Goal: Task Accomplishment & Management: Complete application form

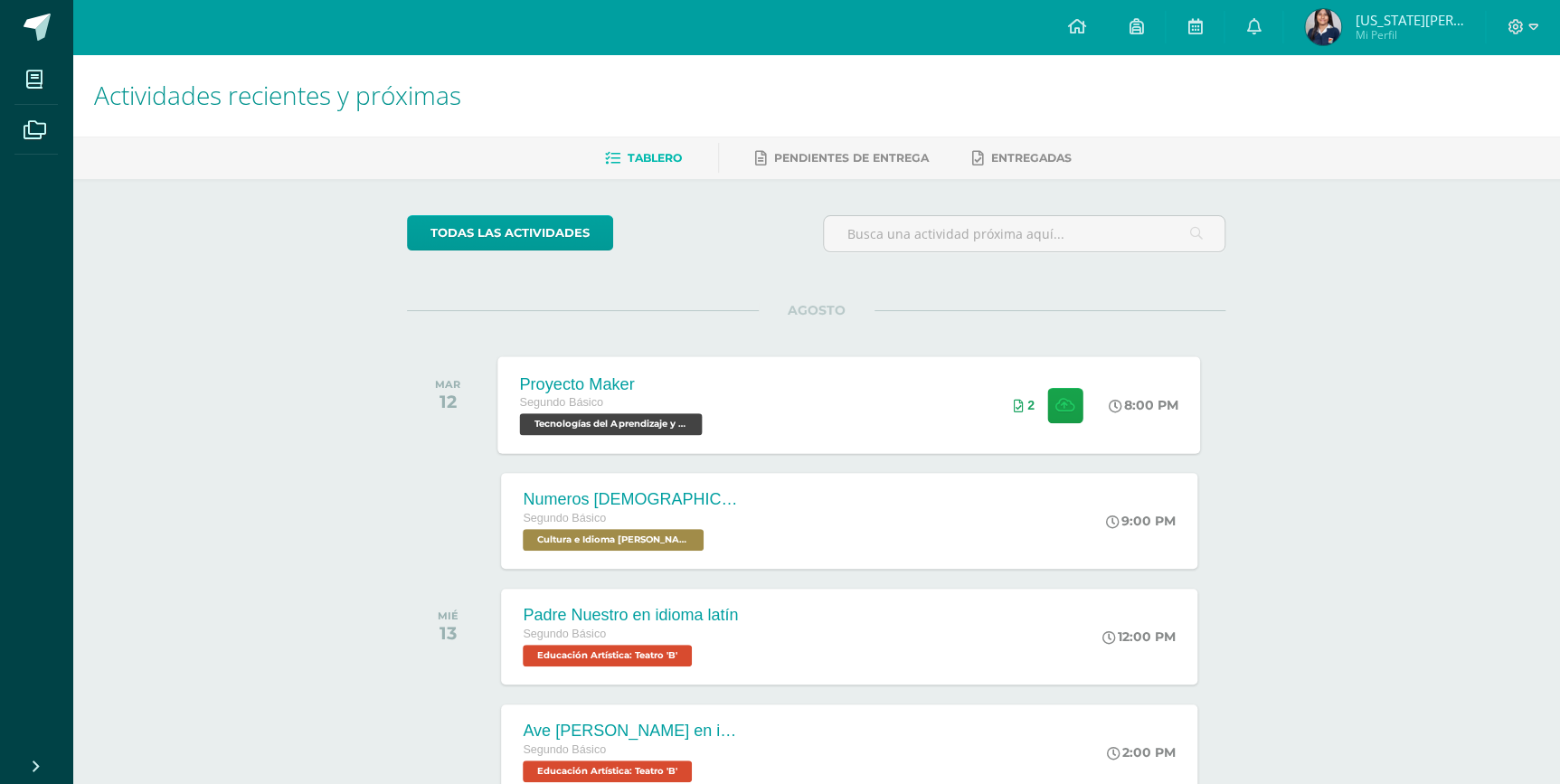
click at [804, 406] on div "Proyecto Maker Segundo Básico Tecnologías del Aprendizaje y la Comunicación 'B'…" at bounding box center [849, 405] width 703 height 97
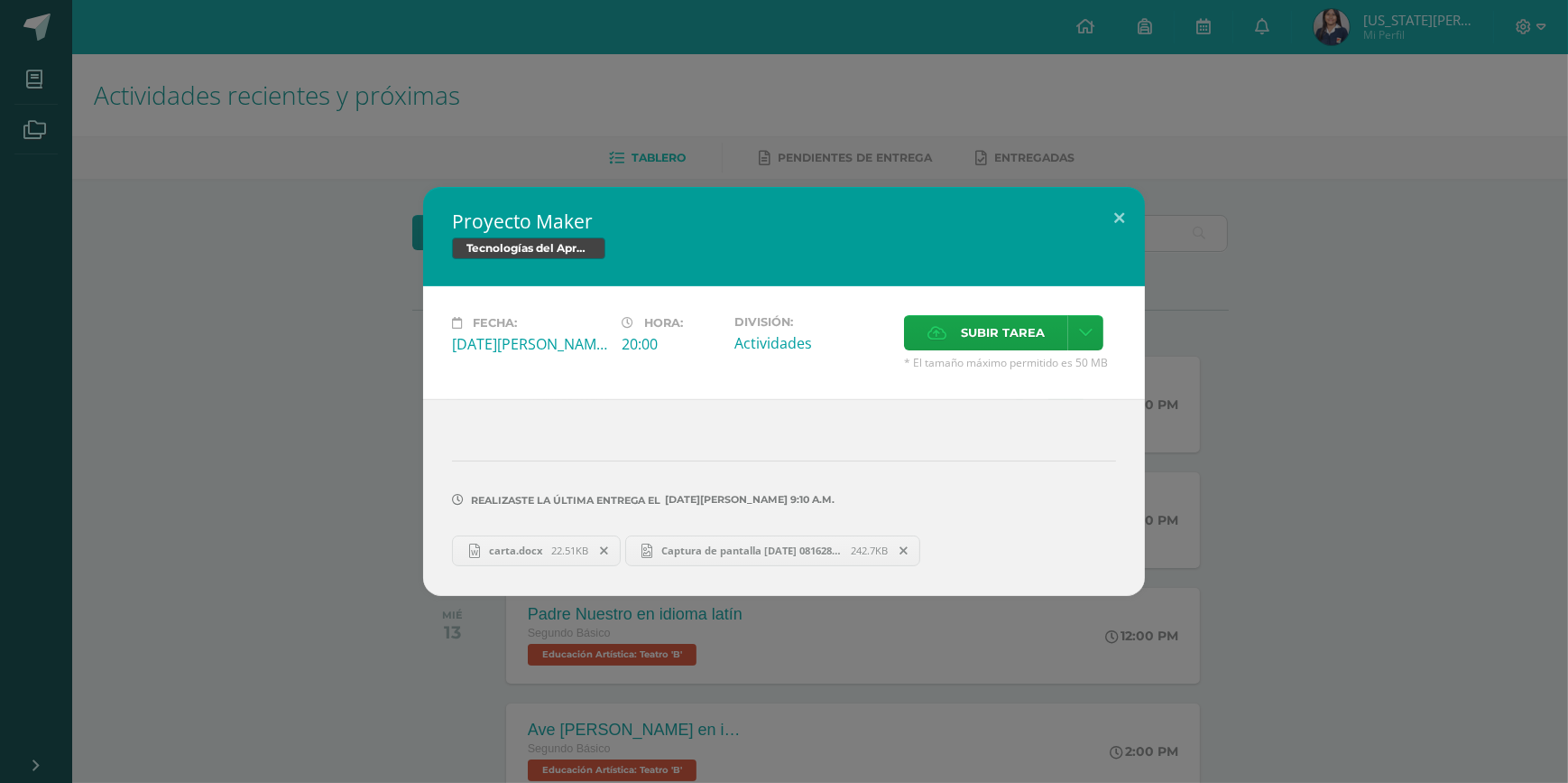
click at [532, 548] on span "carta.docx" at bounding box center [516, 550] width 72 height 14
click at [835, 563] on link "Captura de pantalla [DATE] 081628.png 242.7KB" at bounding box center [774, 550] width 296 height 31
click at [1038, 48] on div "Proyecto Maker Tecnologías del Aprendizaje y la Comunicación Fecha: [DATE][PERS…" at bounding box center [784, 392] width 1568 height 783
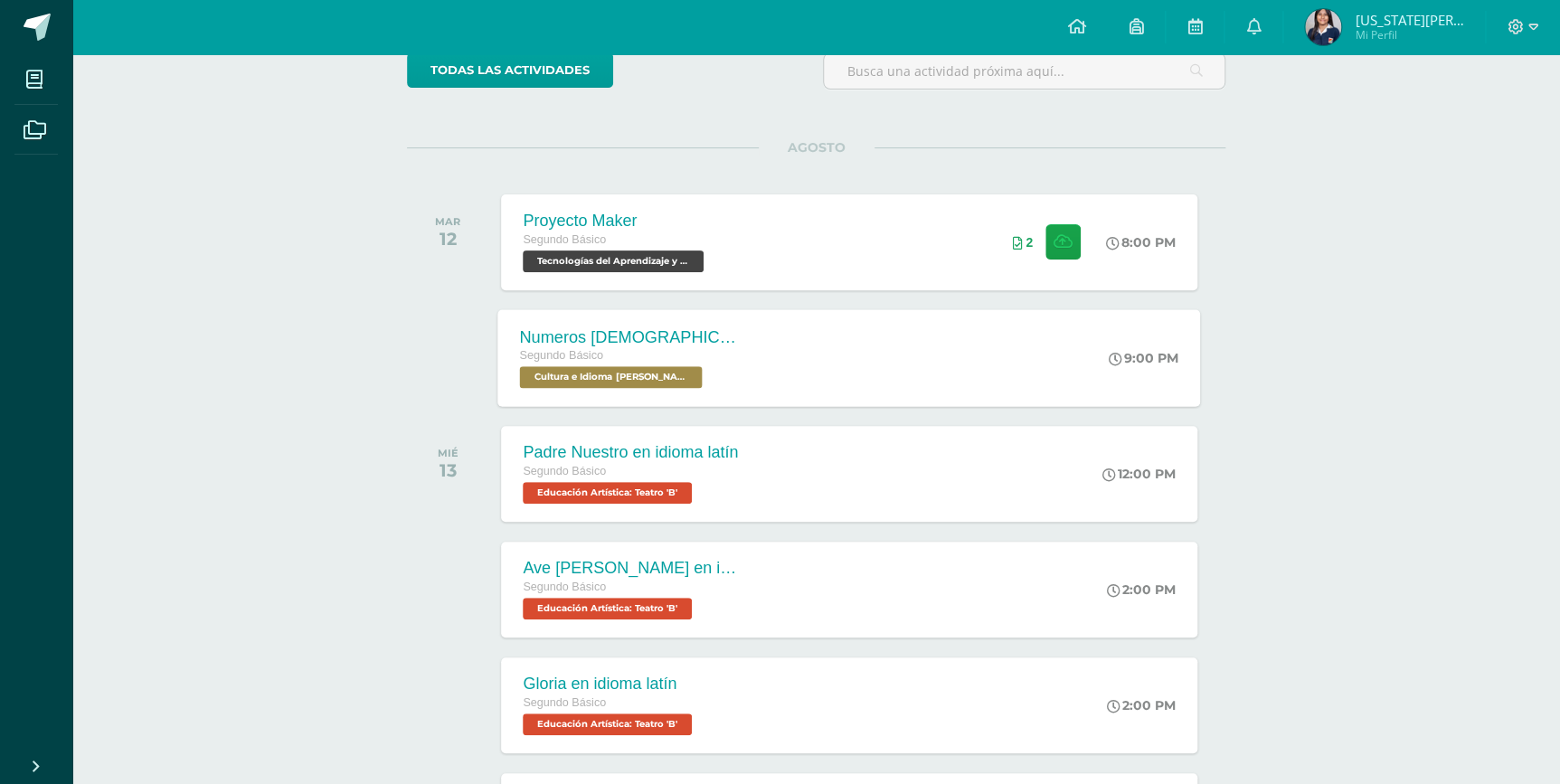
scroll to position [164, 0]
click at [958, 259] on div "Proyecto Maker Segundo Básico Tecnologías del Aprendizaje y la Comunicación 'B'…" at bounding box center [849, 241] width 703 height 97
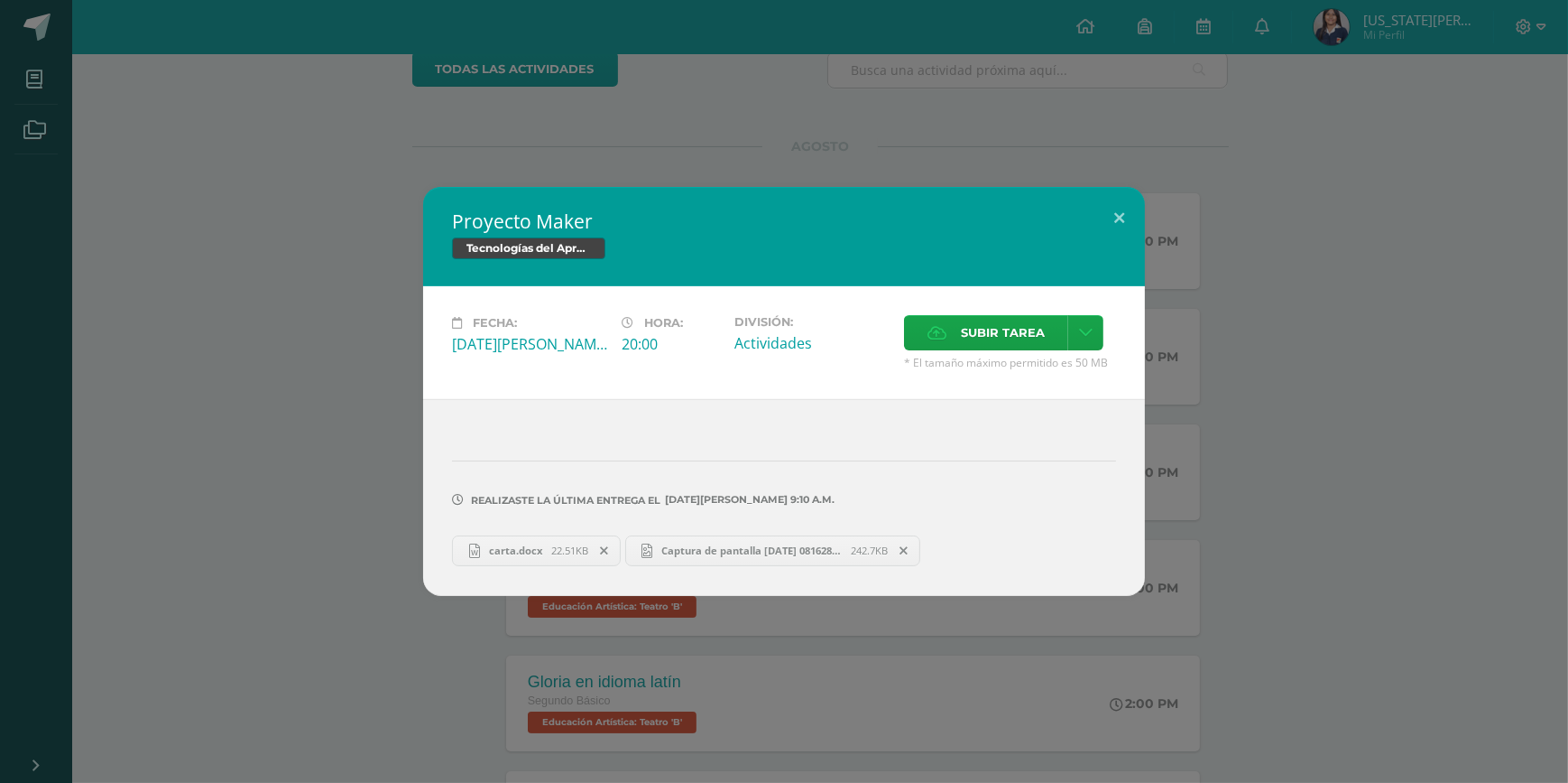
click at [750, 552] on span "Captura de pantalla [DATE] 081628.png" at bounding box center [752, 550] width 199 height 14
click at [912, 550] on span at bounding box center [905, 550] width 31 height 19
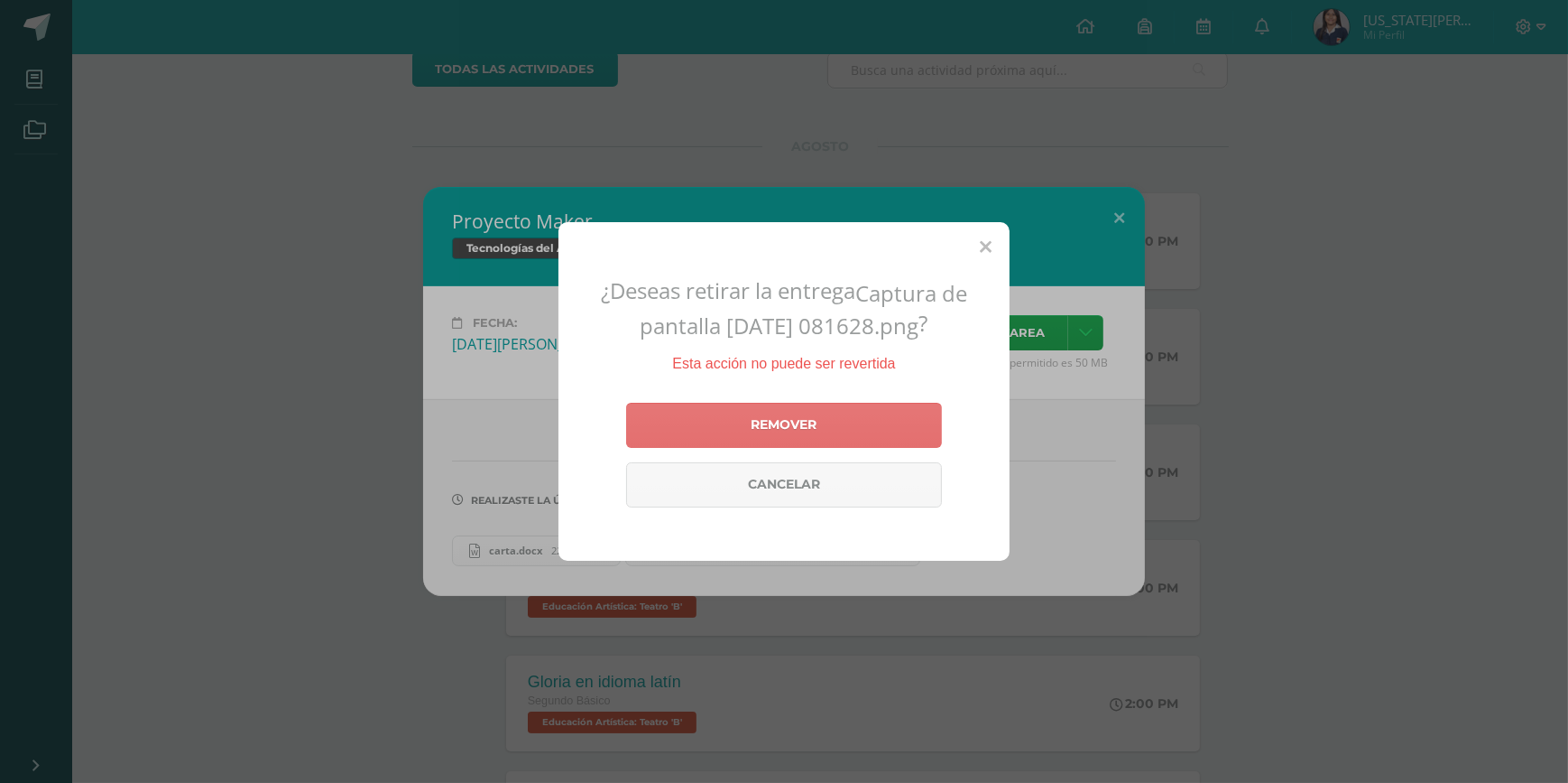
click at [874, 399] on div "¿Deseas retirar la entrega Captura de pantalla [DATE] 081628.png ? Esta acción …" at bounding box center [784, 391] width 451 height 338
click at [865, 414] on link "Remover" at bounding box center [784, 424] width 316 height 46
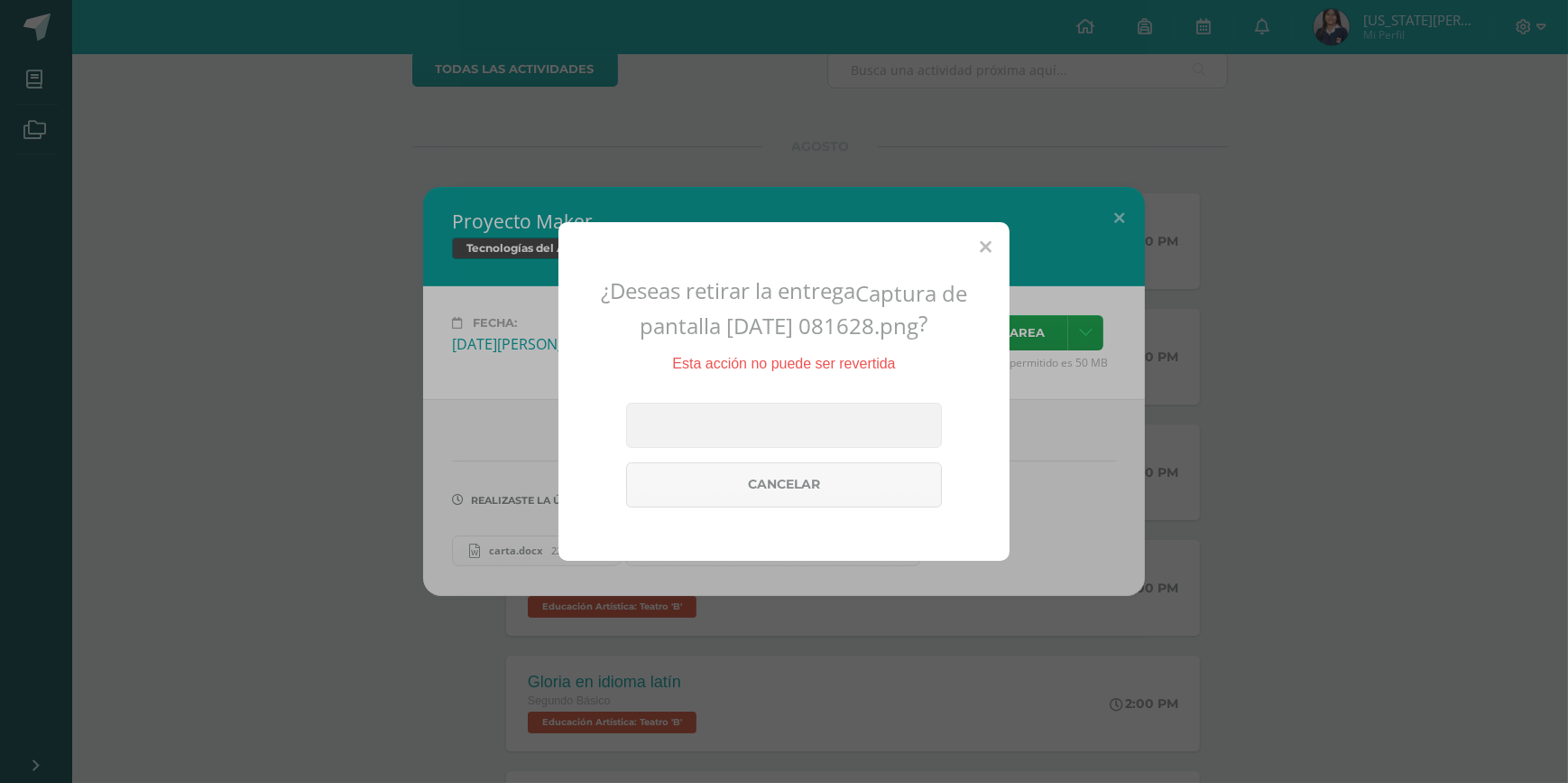
click at [992, 250] on div "¿Deseas retirar la entrega Captura de pantalla [DATE] 081628.png ? Esta acción …" at bounding box center [784, 391] width 451 height 338
click at [983, 250] on icon at bounding box center [986, 248] width 12 height 19
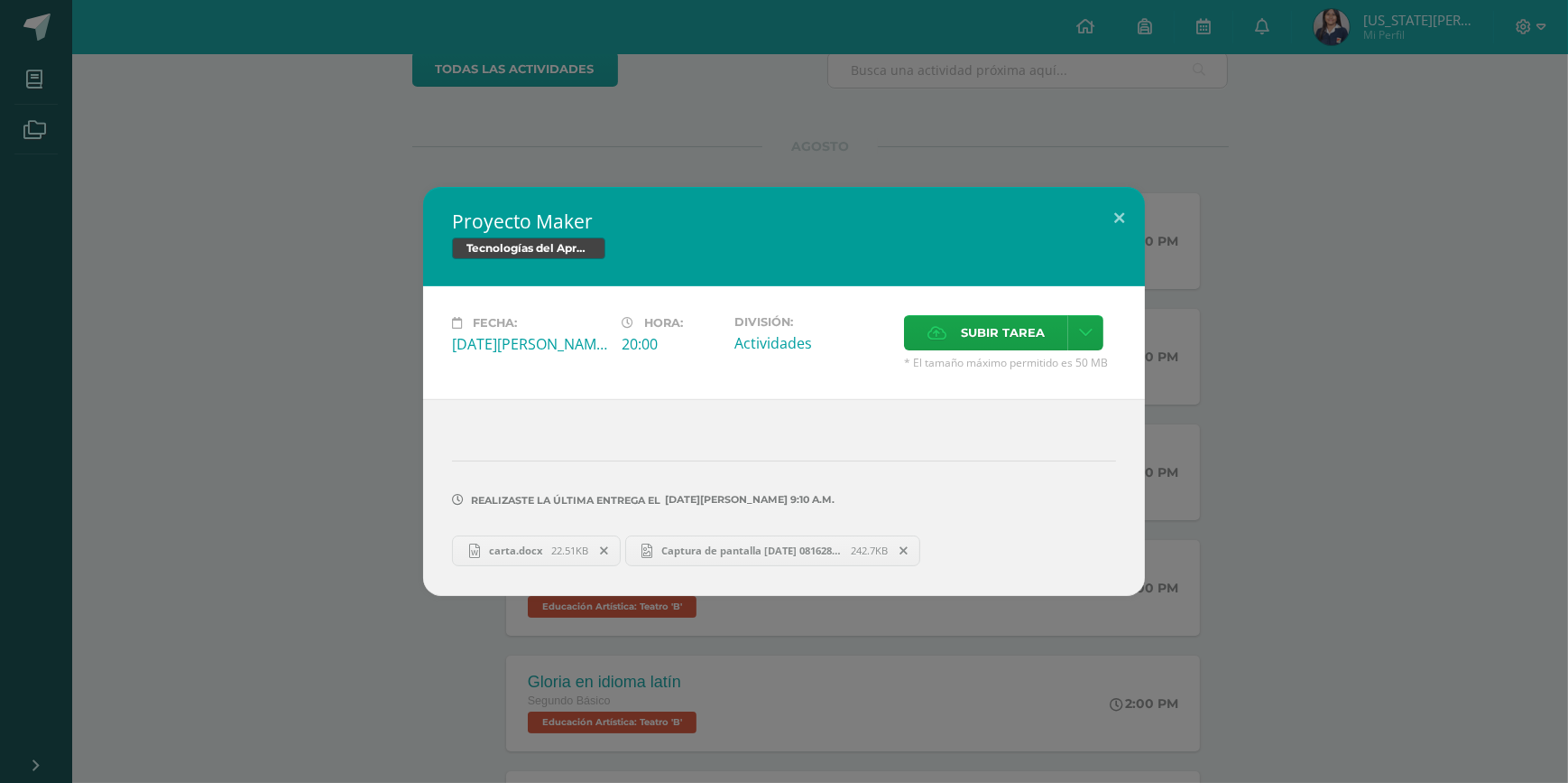
click at [894, 547] on span at bounding box center [905, 550] width 31 height 19
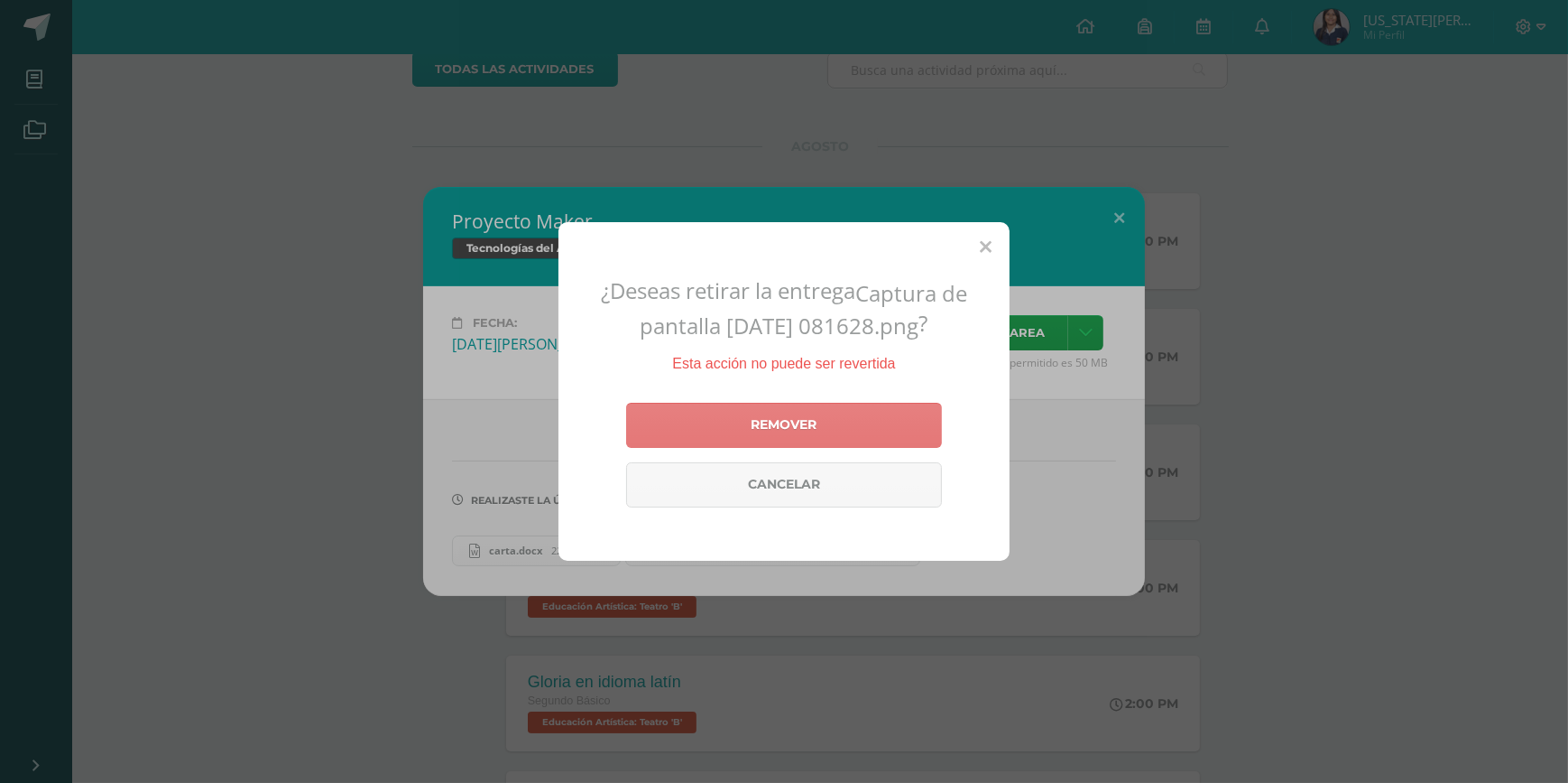
click at [866, 431] on link "Remover" at bounding box center [784, 424] width 316 height 46
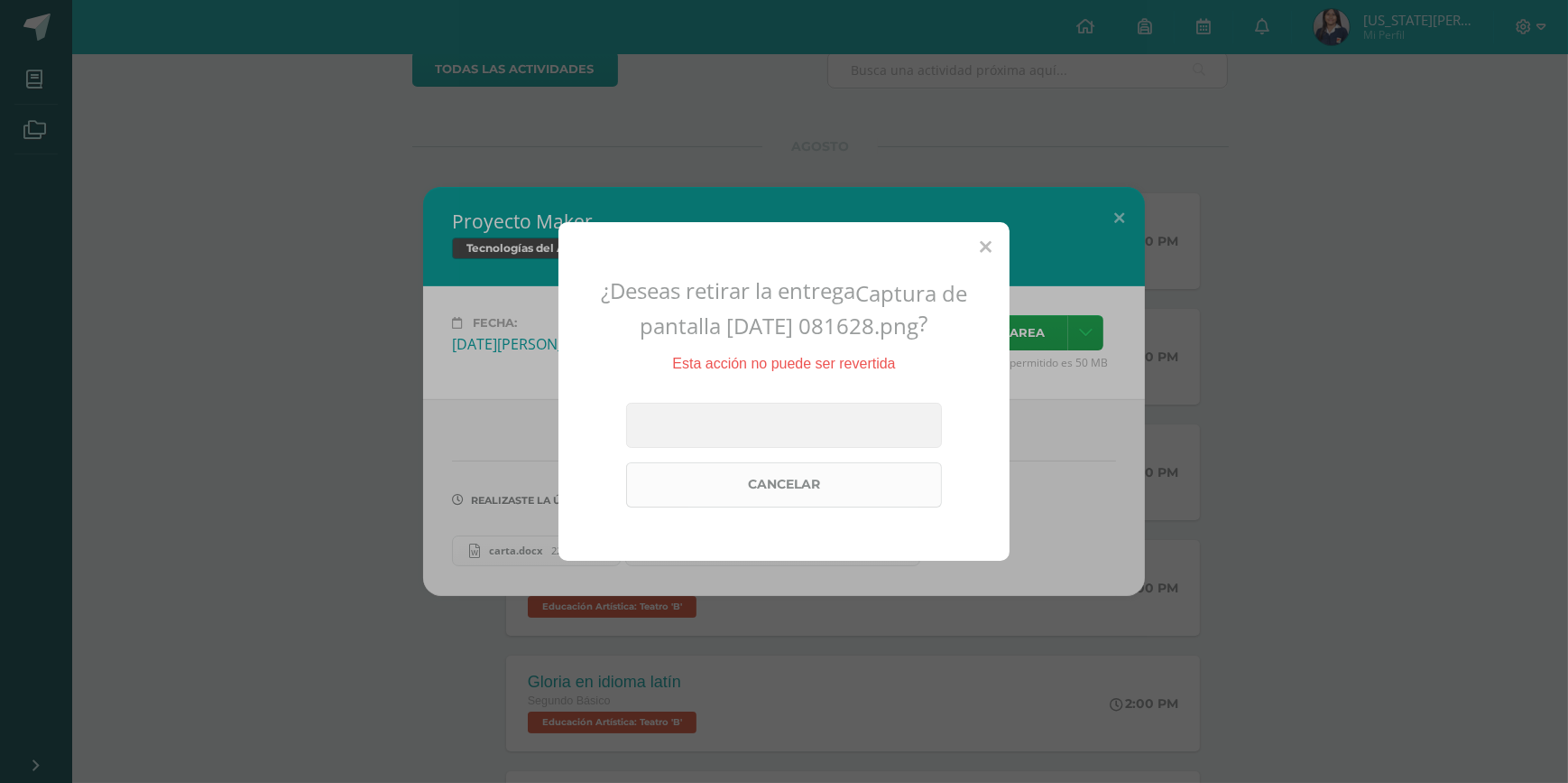
click at [821, 493] on link "Cancelar" at bounding box center [784, 485] width 316 height 46
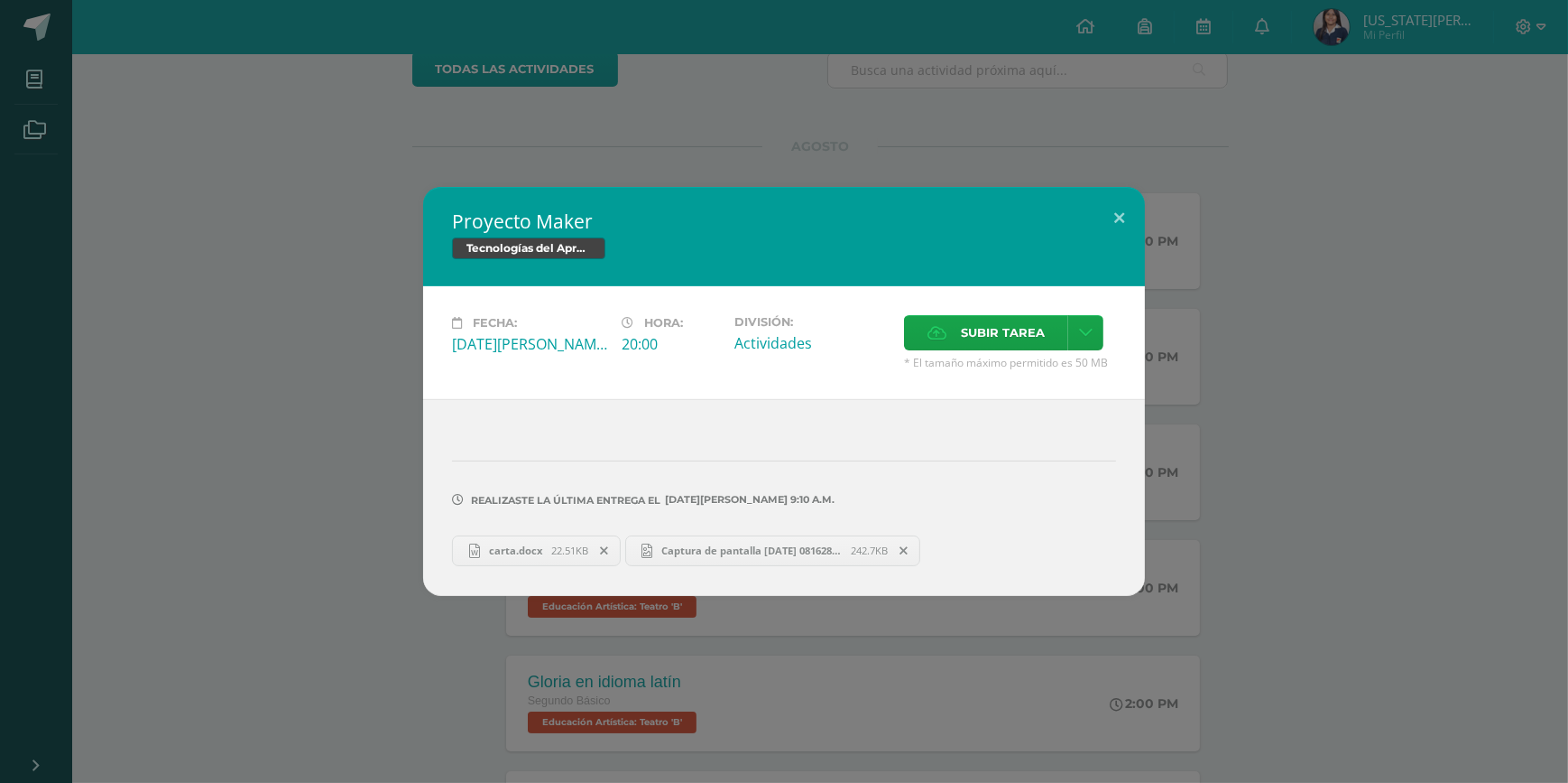
click at [991, 315] on div "Fecha: [DATE][PERSON_NAME] Hora: 20:00 División: Actividades Subir tarea" at bounding box center [784, 342] width 722 height 112
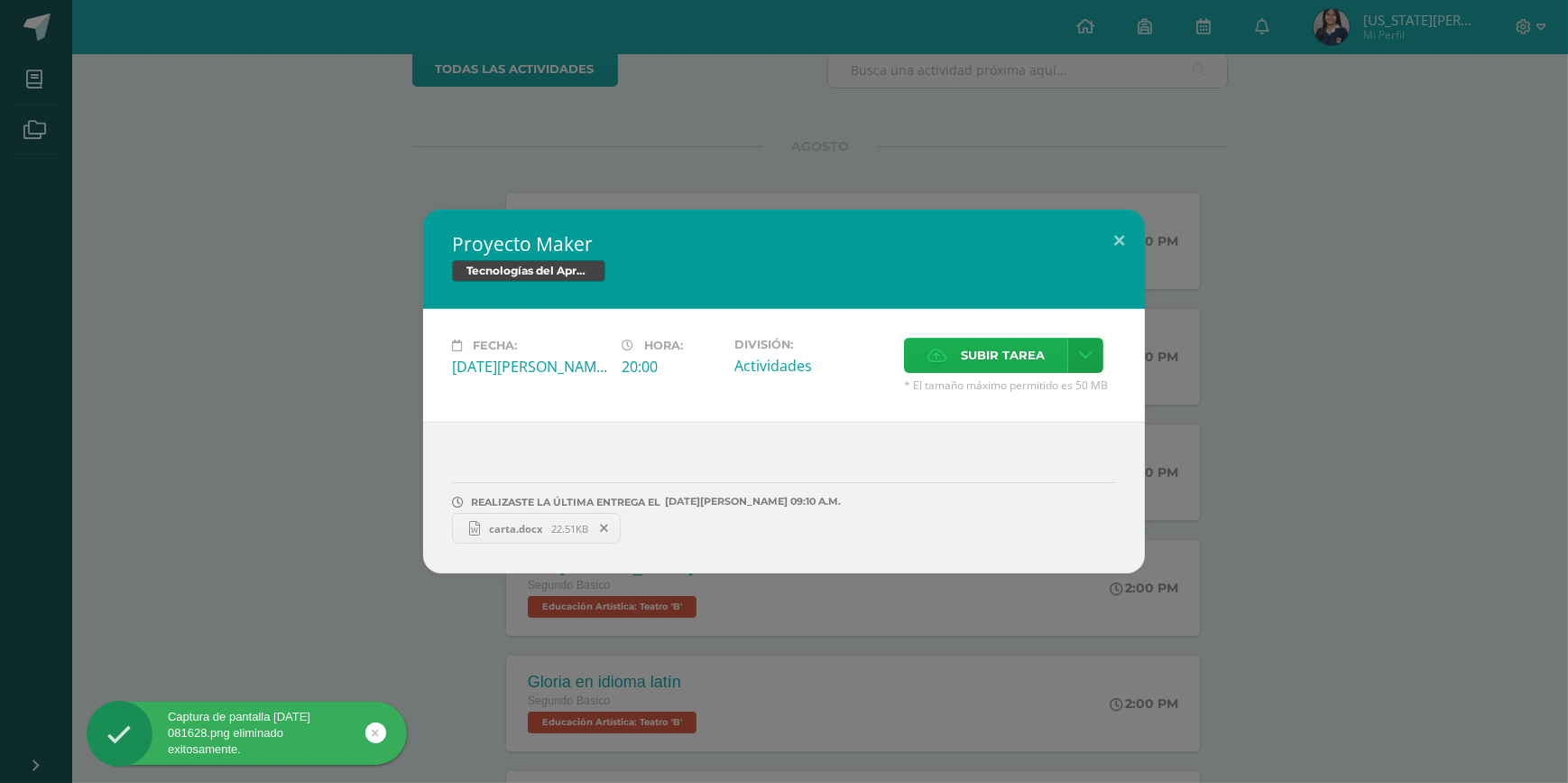
click at [985, 357] on span "Subir tarea" at bounding box center [1002, 355] width 84 height 33
click at [0, 0] on input "Subir tarea" at bounding box center [0, 0] width 0 height 0
click at [596, 532] on span at bounding box center [604, 528] width 31 height 19
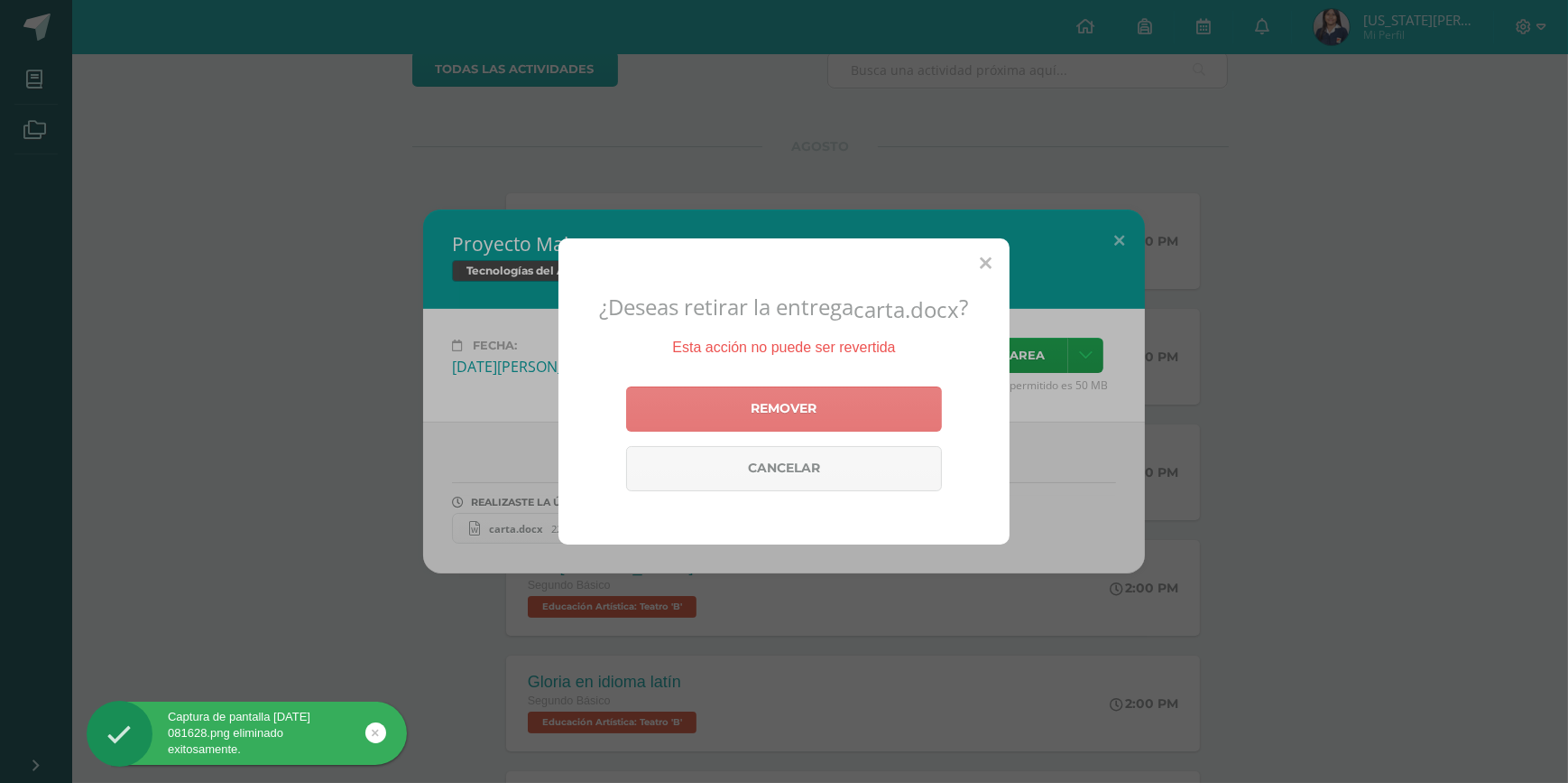
click at [748, 420] on link "Remover" at bounding box center [784, 409] width 316 height 46
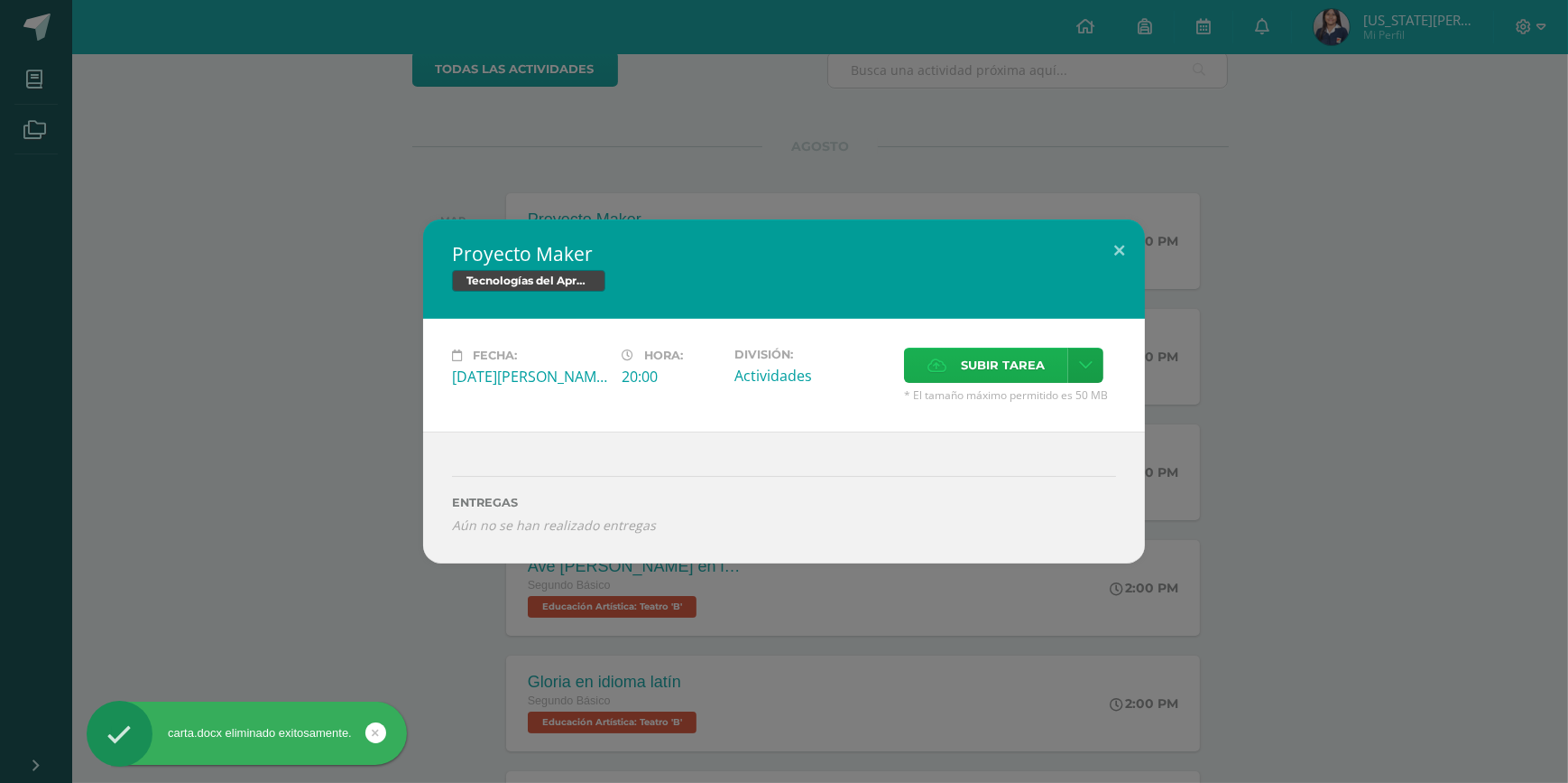
click at [946, 378] on label "Subir tarea" at bounding box center [986, 365] width 165 height 35
click at [0, 0] on input "Subir tarea" at bounding box center [0, 0] width 0 height 0
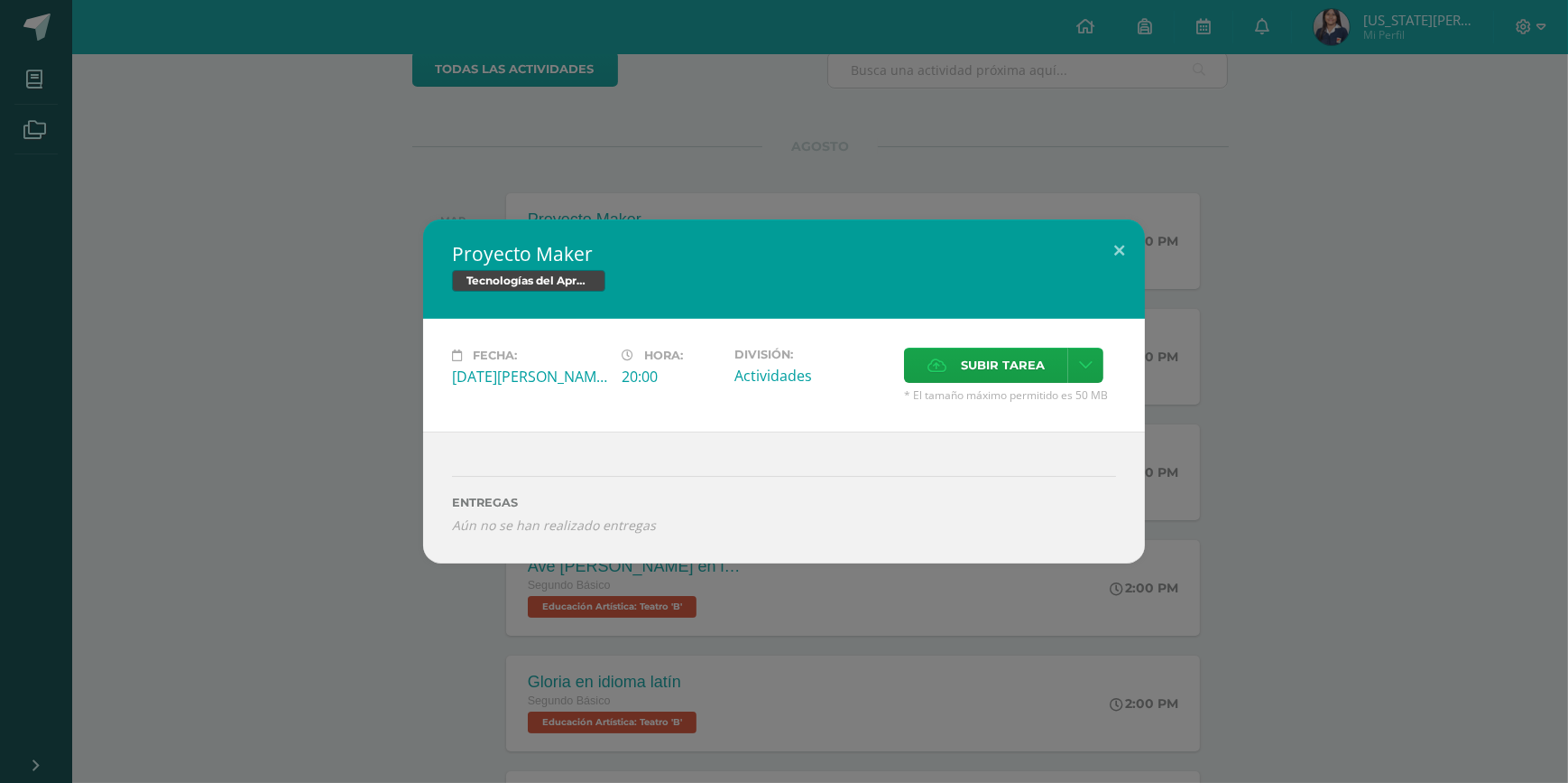
click at [768, 78] on div "Proyecto Maker Tecnologías del Aprendizaje y la Comunicación Fecha: [DATE][PERS…" at bounding box center [784, 392] width 1568 height 783
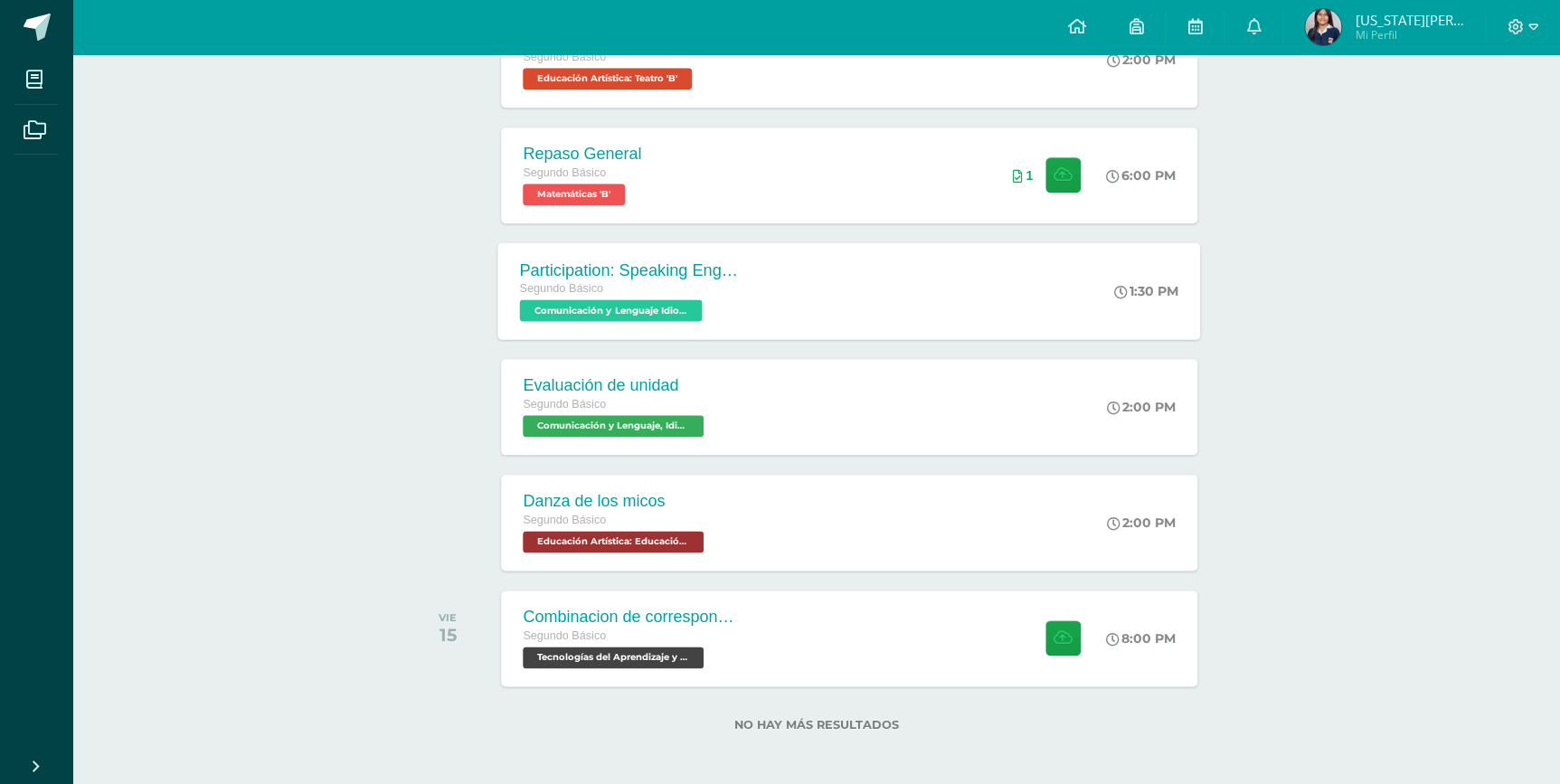
scroll to position [813, 0]
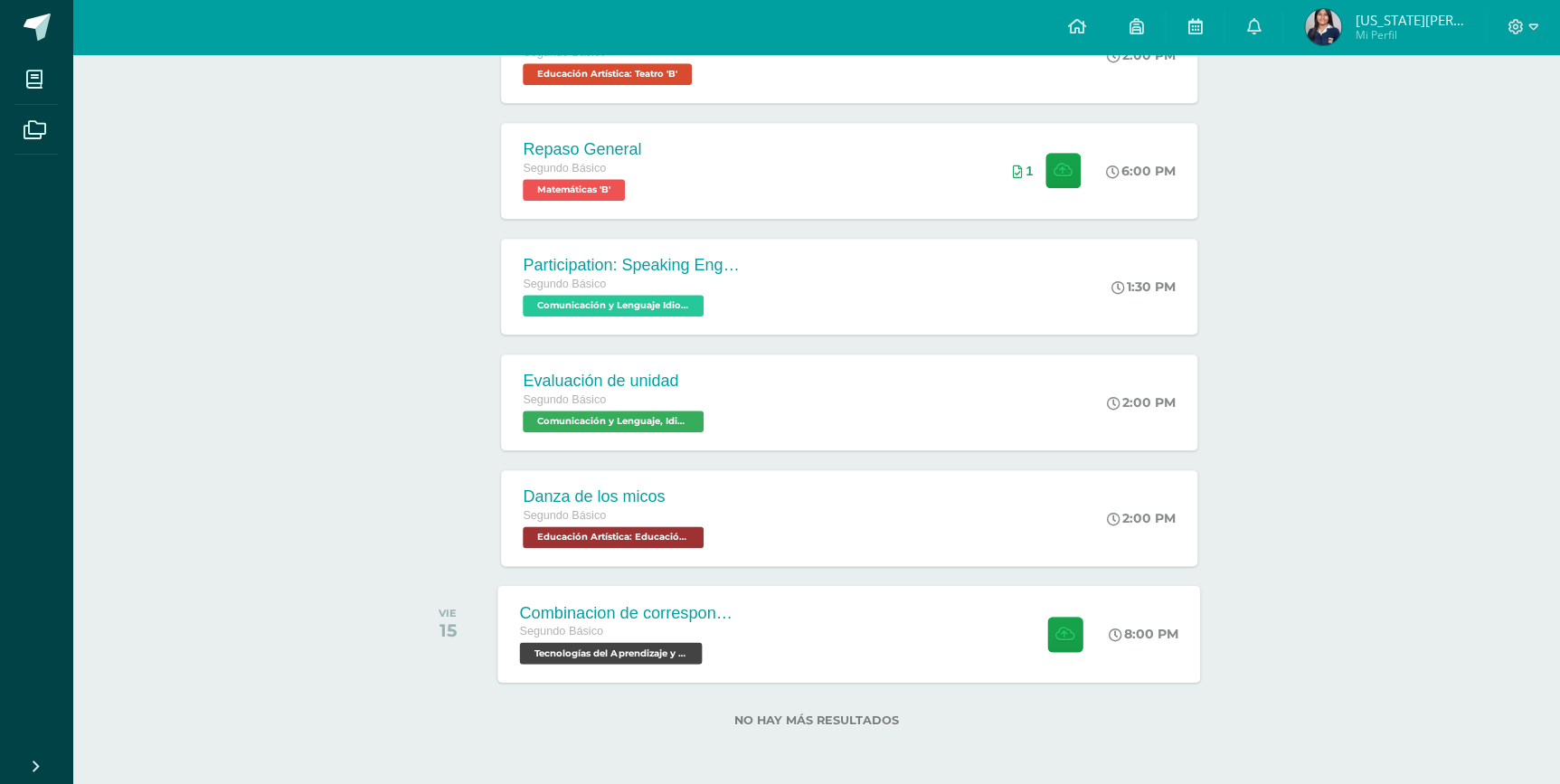
click at [820, 648] on div "Combinacion de correspondencia Segundo Básico Tecnologías del Aprendizaje y la …" at bounding box center [849, 634] width 703 height 97
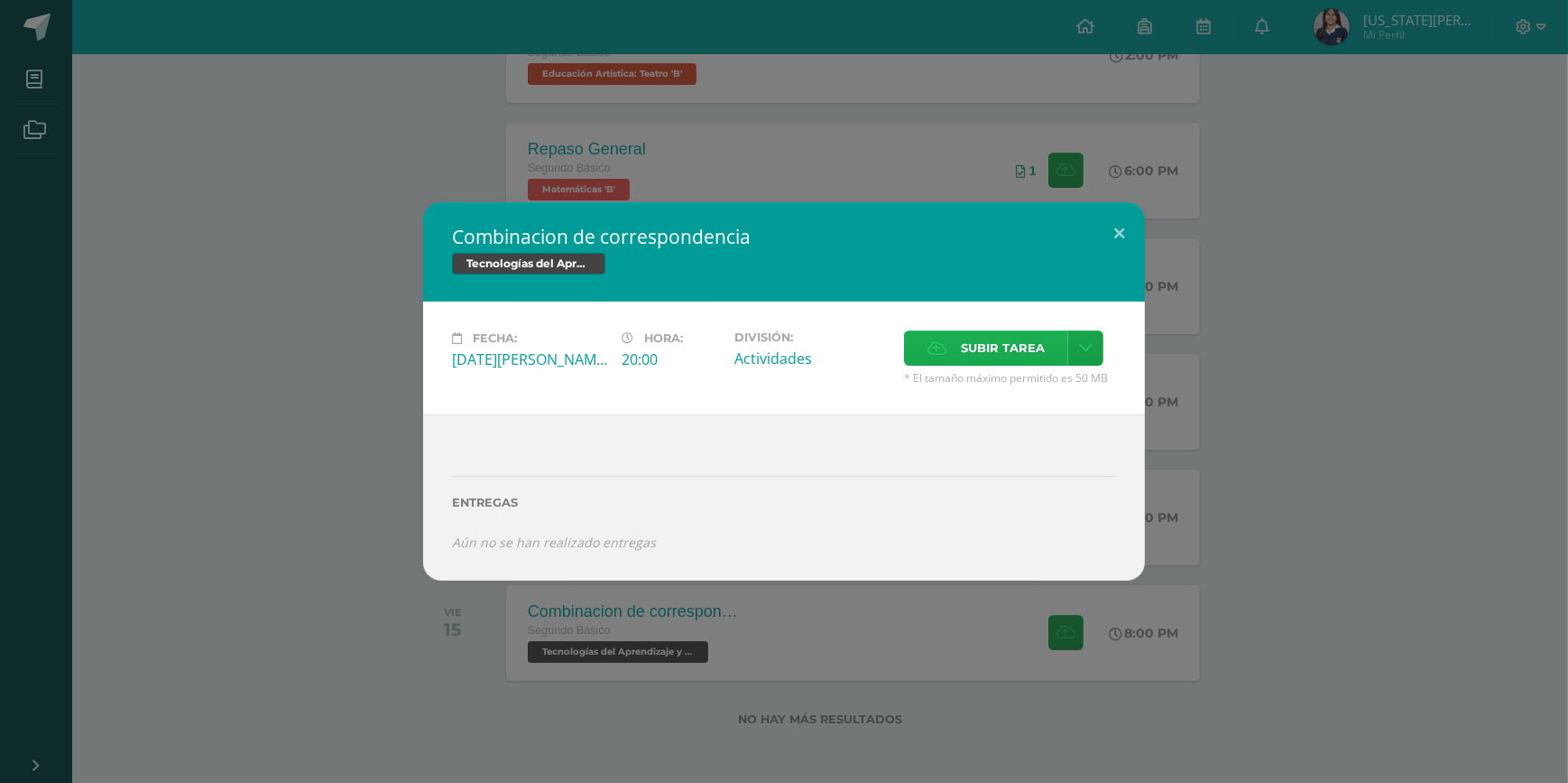
click at [1009, 354] on span "Subir tarea" at bounding box center [1002, 348] width 84 height 33
click at [0, 0] on input "Subir tarea" at bounding box center [0, 0] width 0 height 0
click at [1027, 343] on span "Subir tarea" at bounding box center [1002, 348] width 84 height 33
click at [0, 0] on input "Subir tarea" at bounding box center [0, 0] width 0 height 0
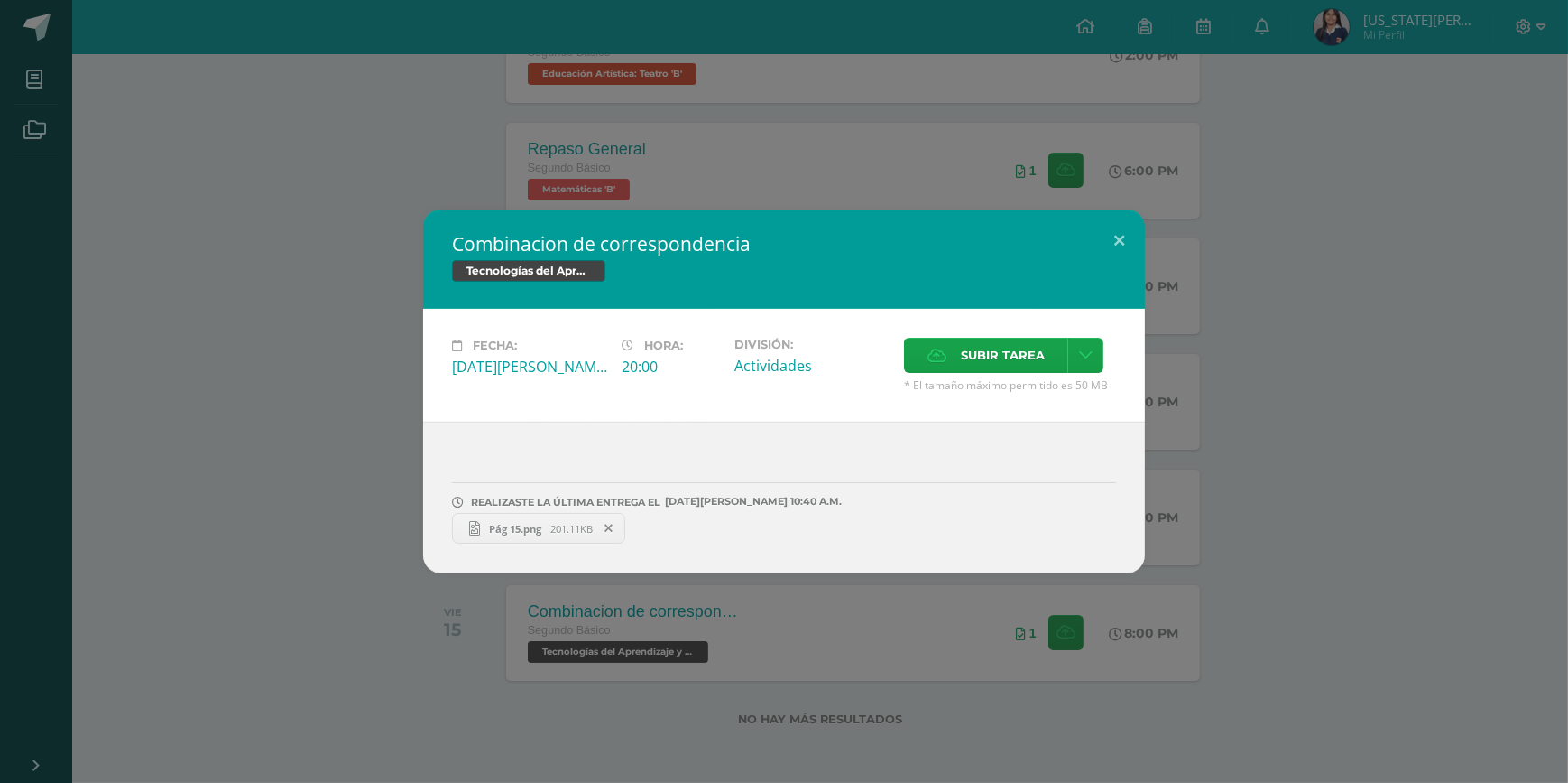
click at [942, 145] on div "Combinacion de correspondencia Tecnologías del Aprendizaje y la Comunicación Fe…" at bounding box center [784, 392] width 1568 height 783
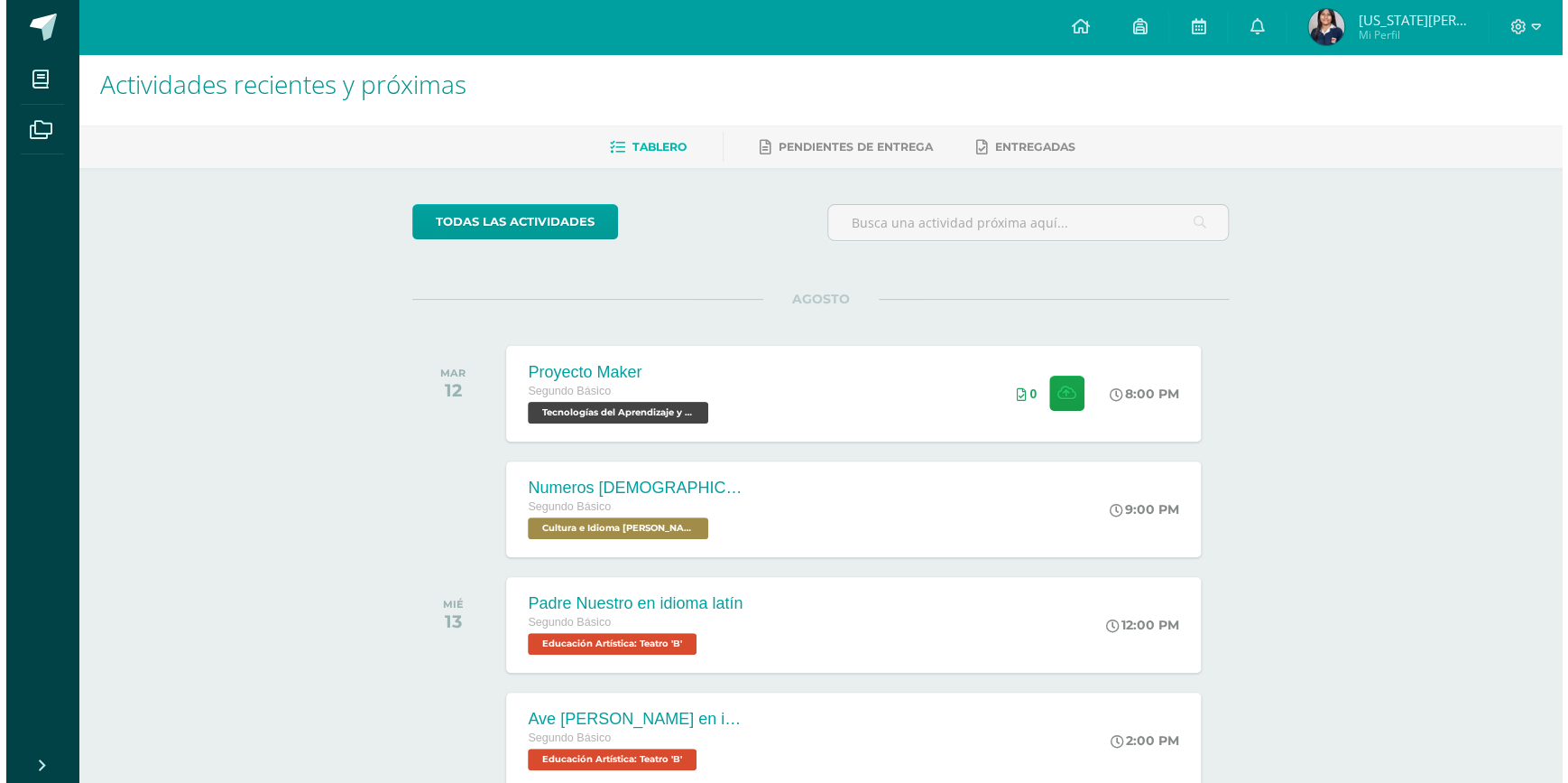
scroll to position [0, 0]
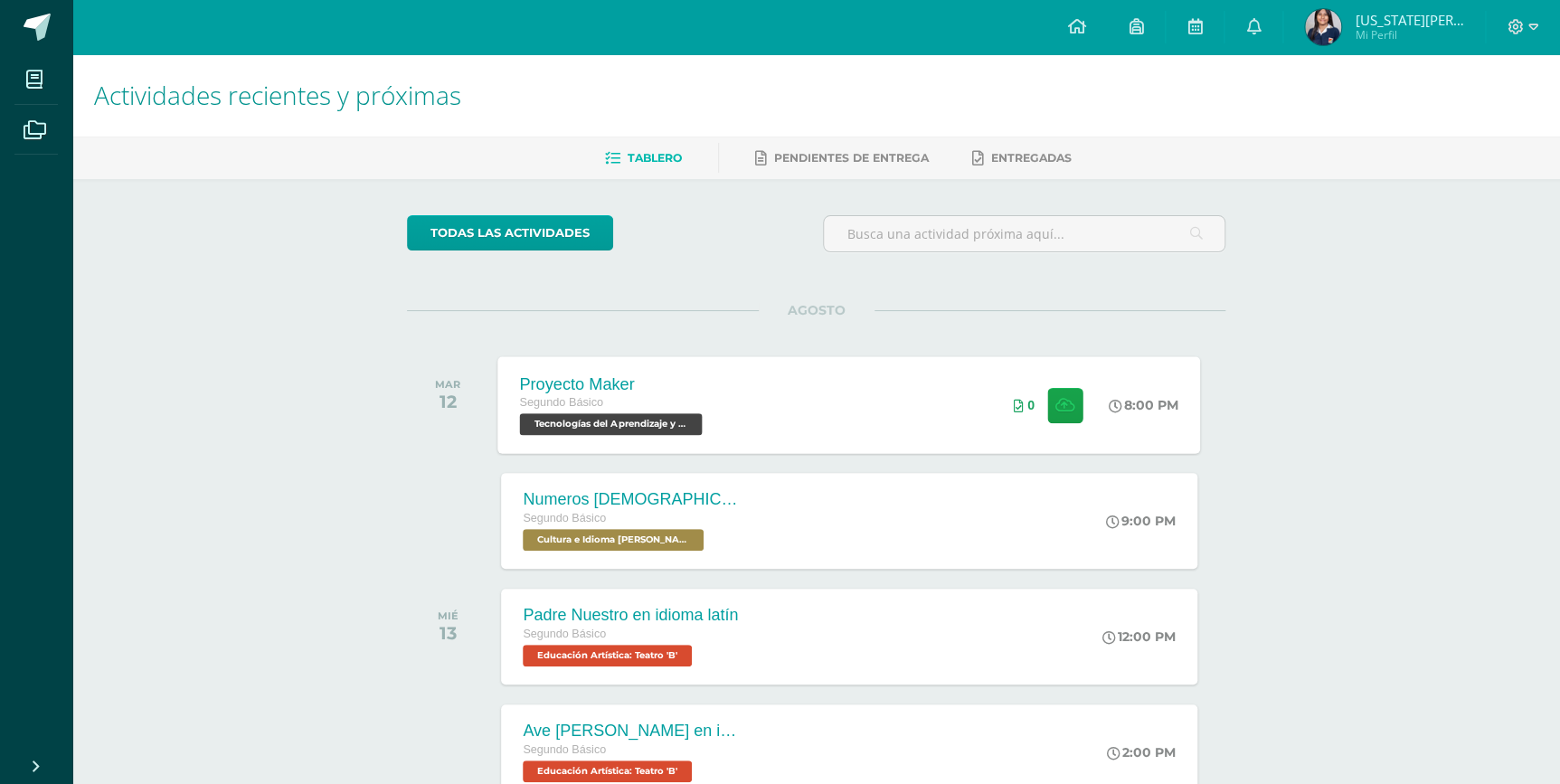
click at [832, 430] on div "Proyecto Maker Segundo Básico Tecnologías del Aprendizaje y la Comunicación 'B'…" at bounding box center [849, 405] width 703 height 97
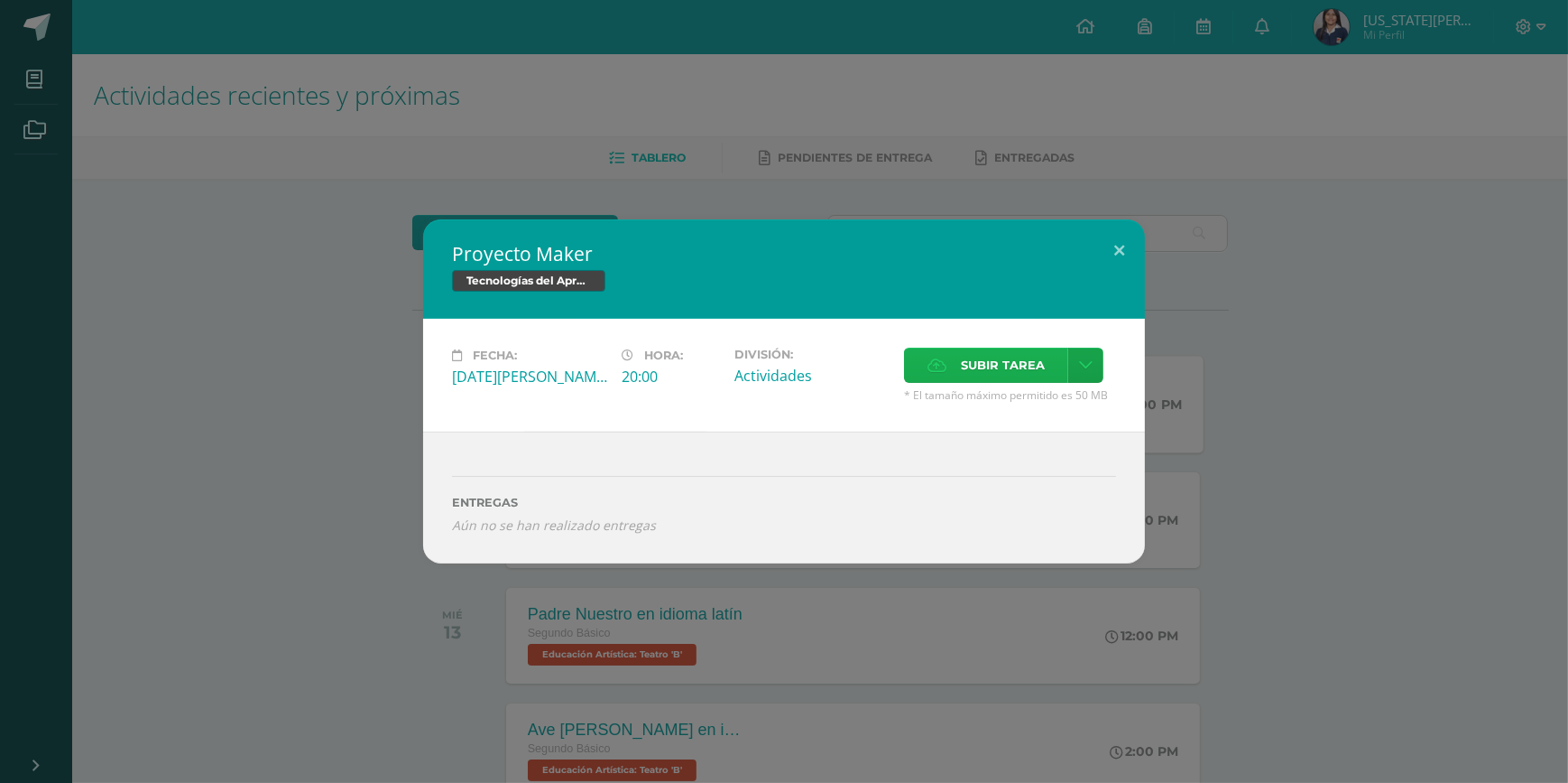
click at [922, 353] on label "Subir tarea" at bounding box center [986, 365] width 165 height 35
click at [0, 0] on input "Subir tarea" at bounding box center [0, 0] width 0 height 0
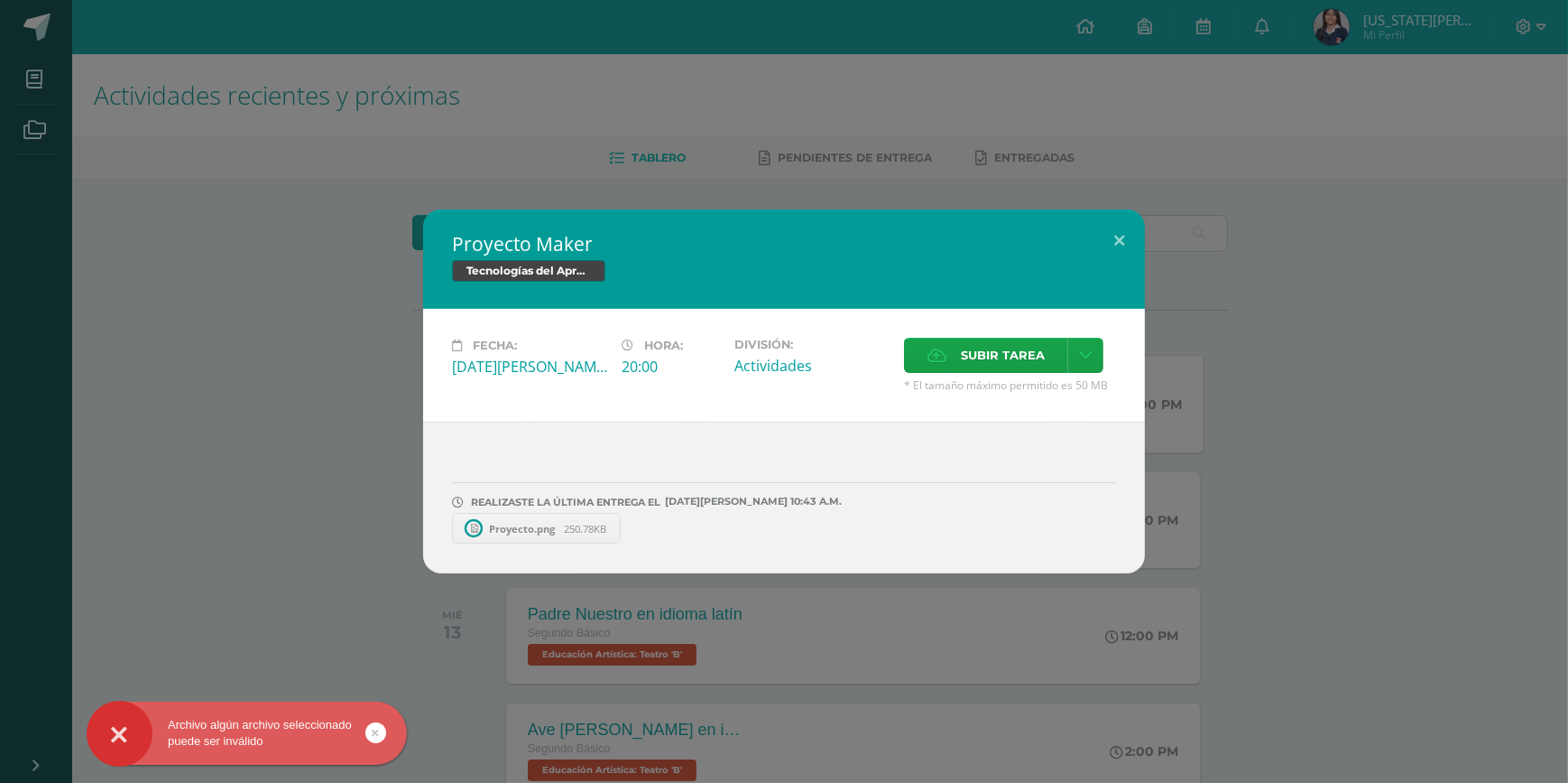
click at [1350, 535] on div "Proyecto Maker Tecnologías del Aprendizaje y la Comunicación Fecha: [DATE][PERS…" at bounding box center [784, 391] width 1553 height 363
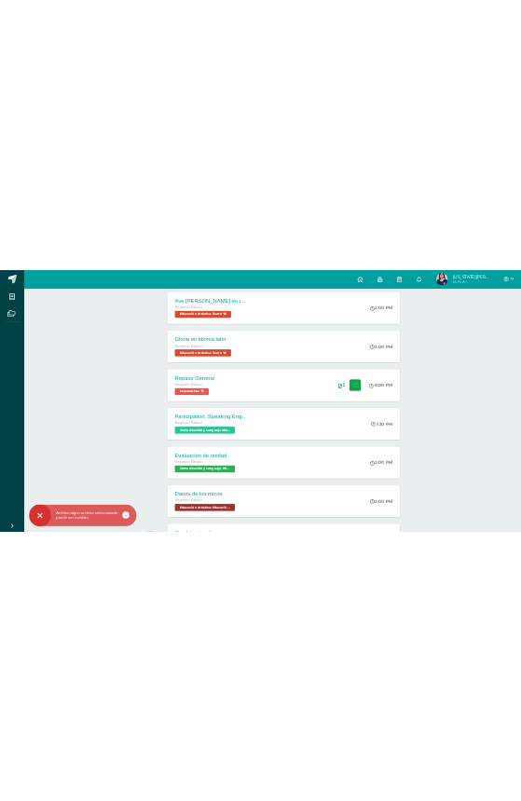
scroll to position [838, 0]
